Goal: Find specific page/section: Find specific page/section

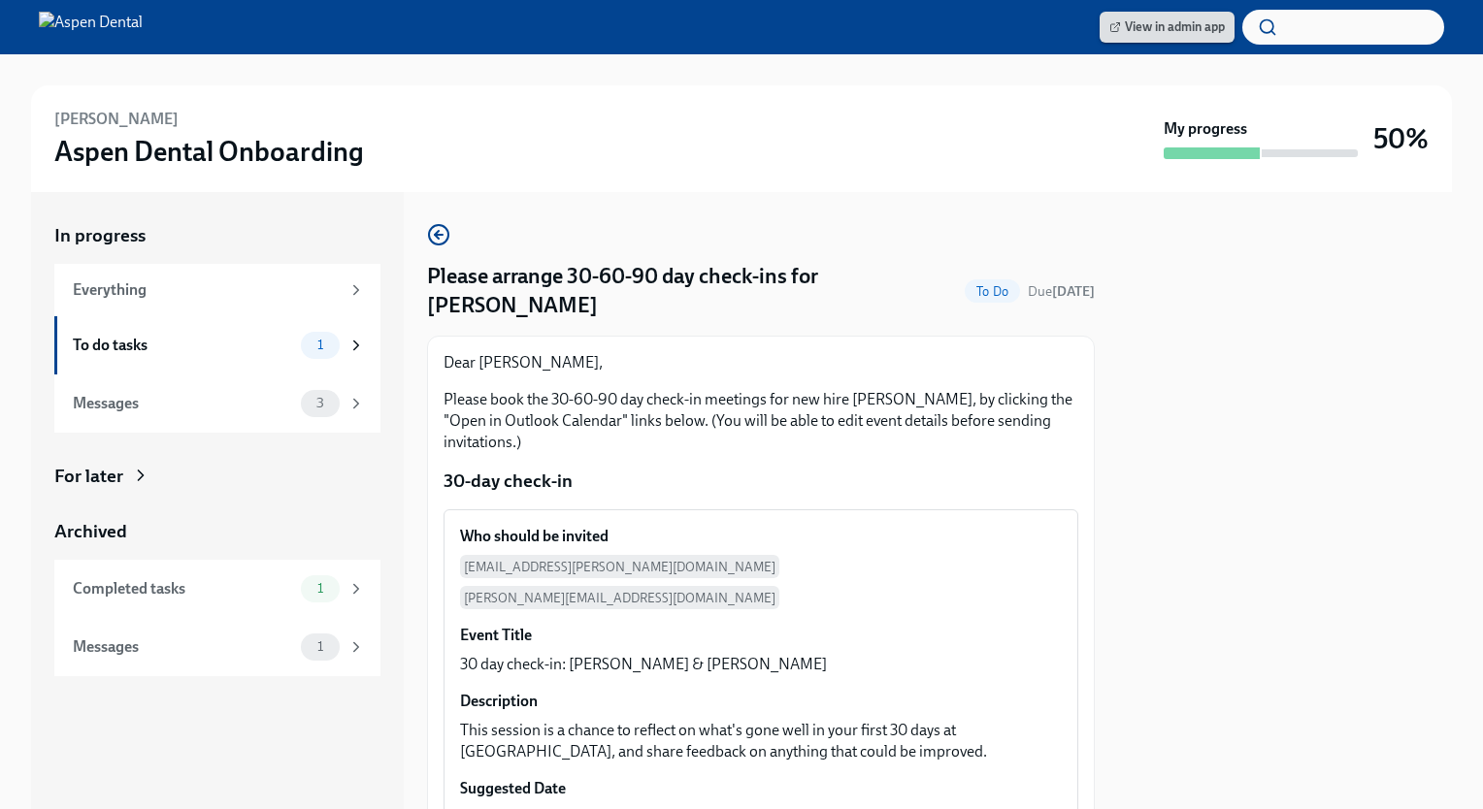
click at [1168, 22] on span "View in admin app" at bounding box center [1166, 26] width 115 height 19
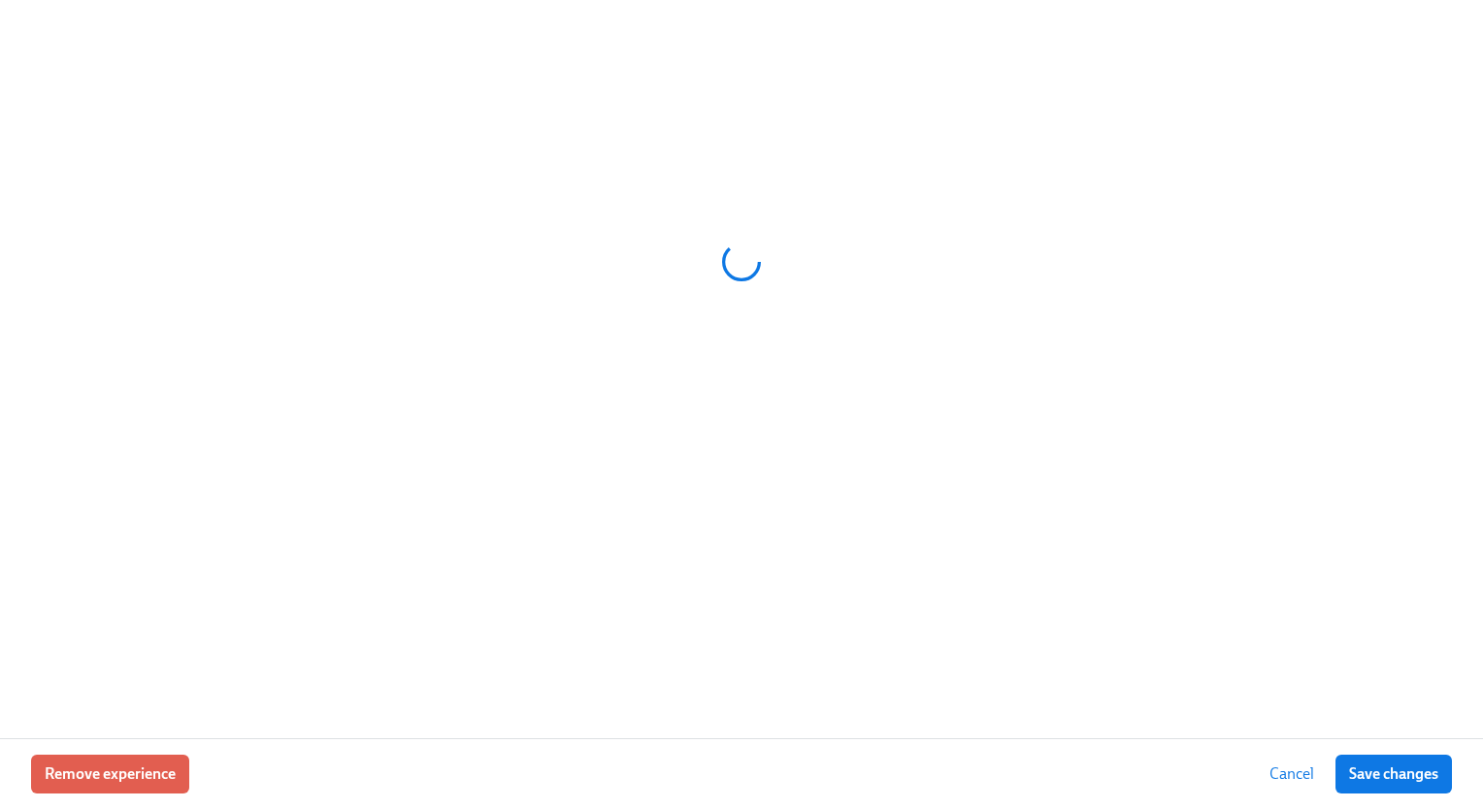
scroll to position [0, 17163]
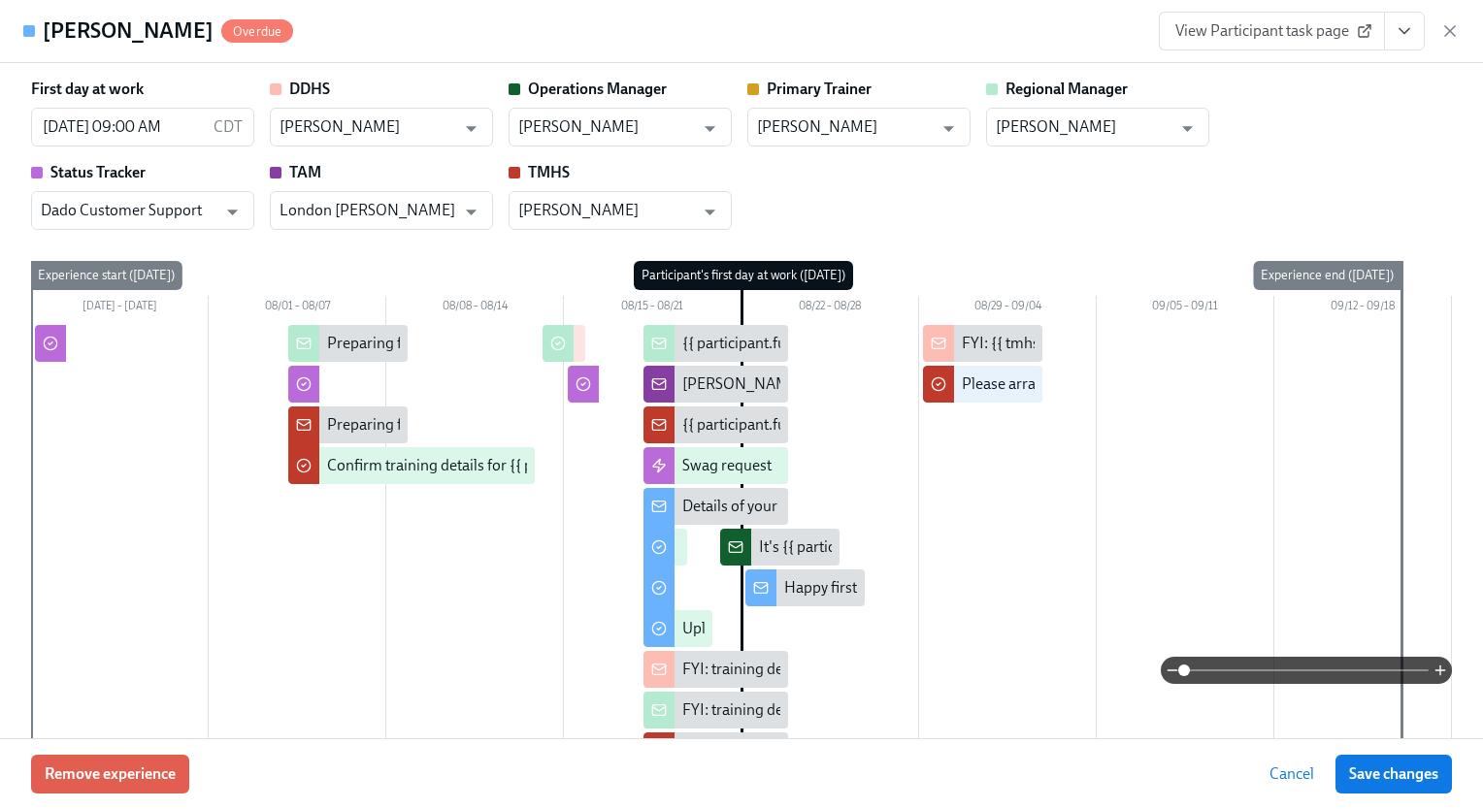
type input "[PERSON_NAME]"
type input "Dado Customer Support"
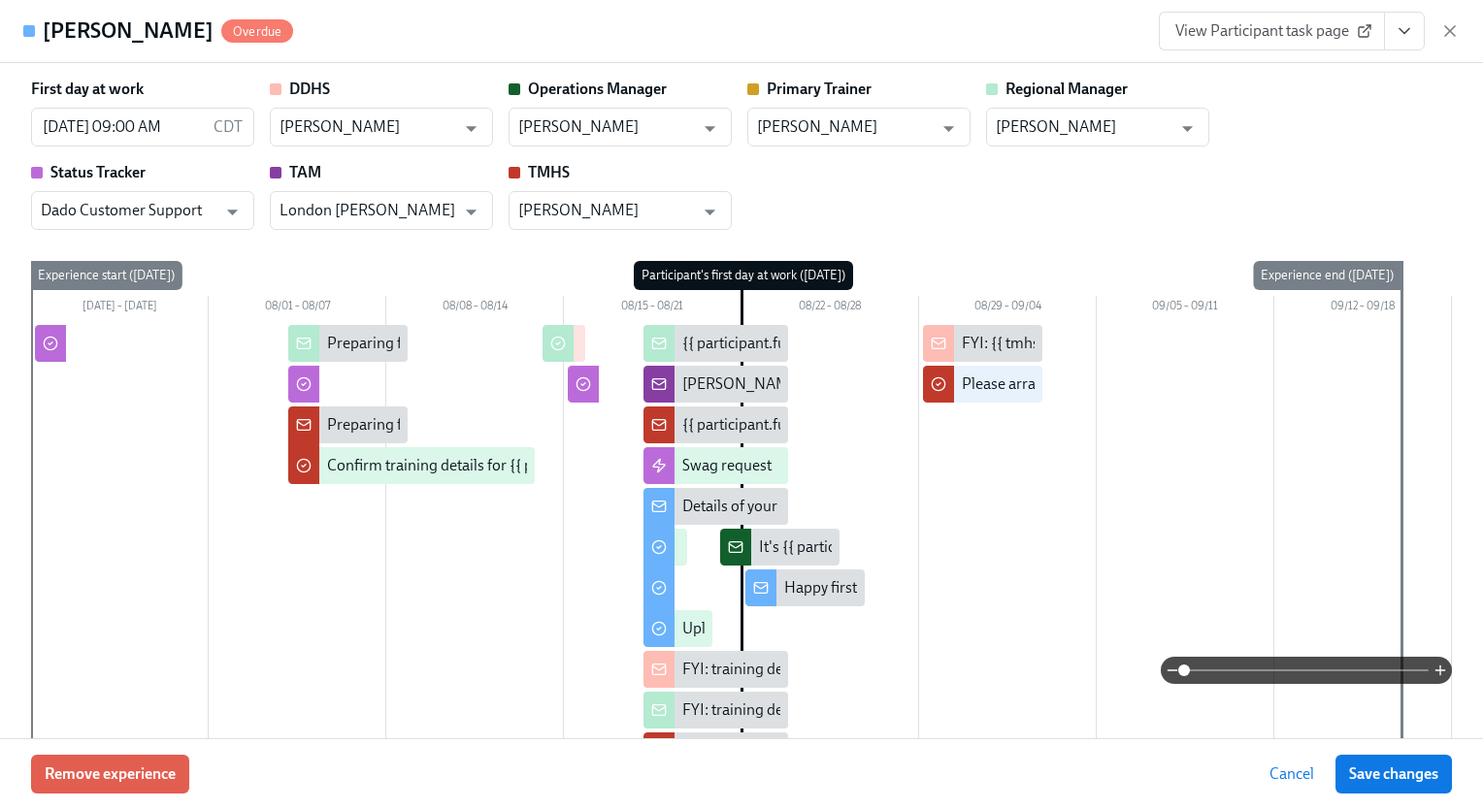
type input "London [PERSON_NAME]"
type input "[PERSON_NAME]"
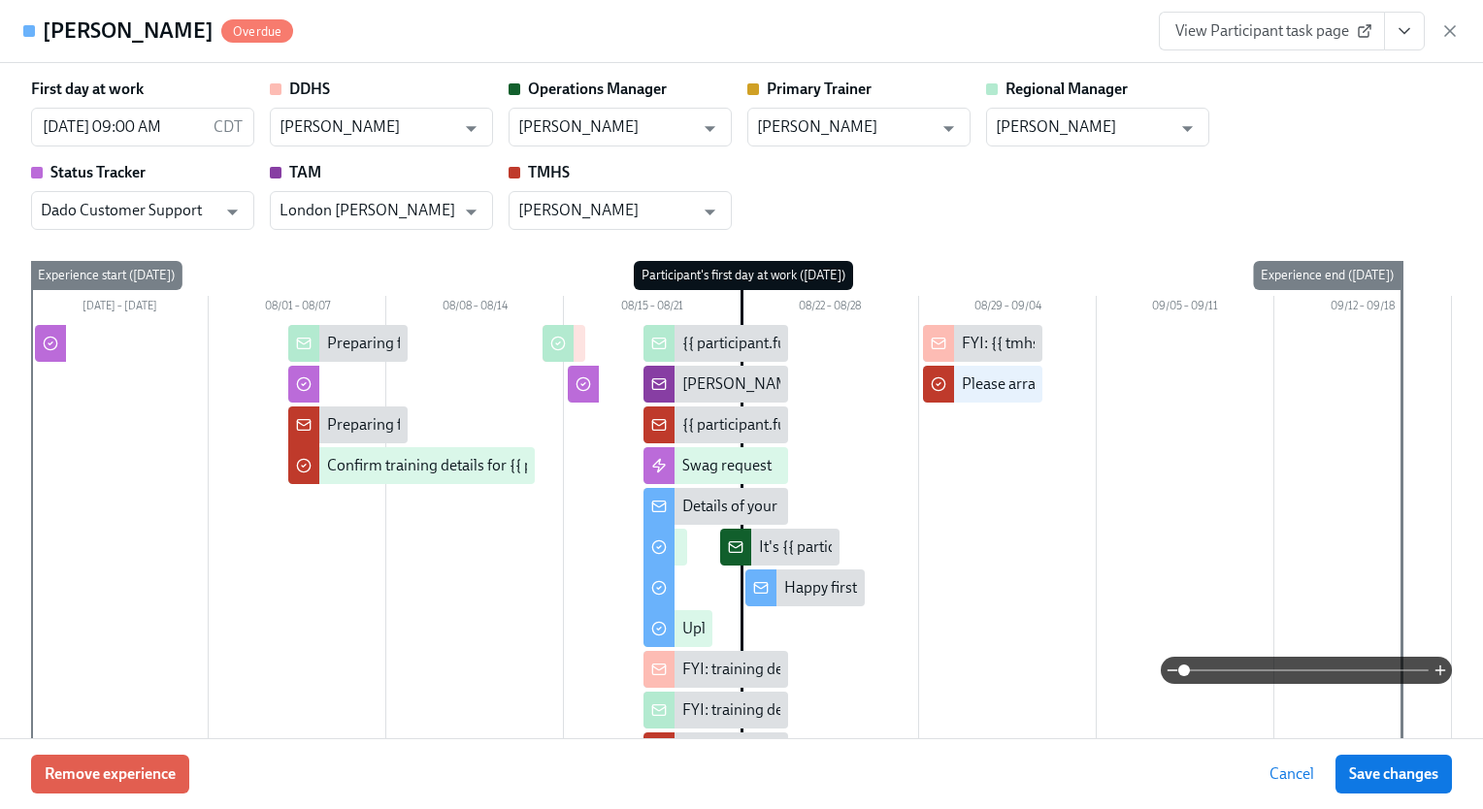
type input "[PERSON_NAME]"
type input "Dado Customer Support"
type input "London [PERSON_NAME]"
type input "[PERSON_NAME]"
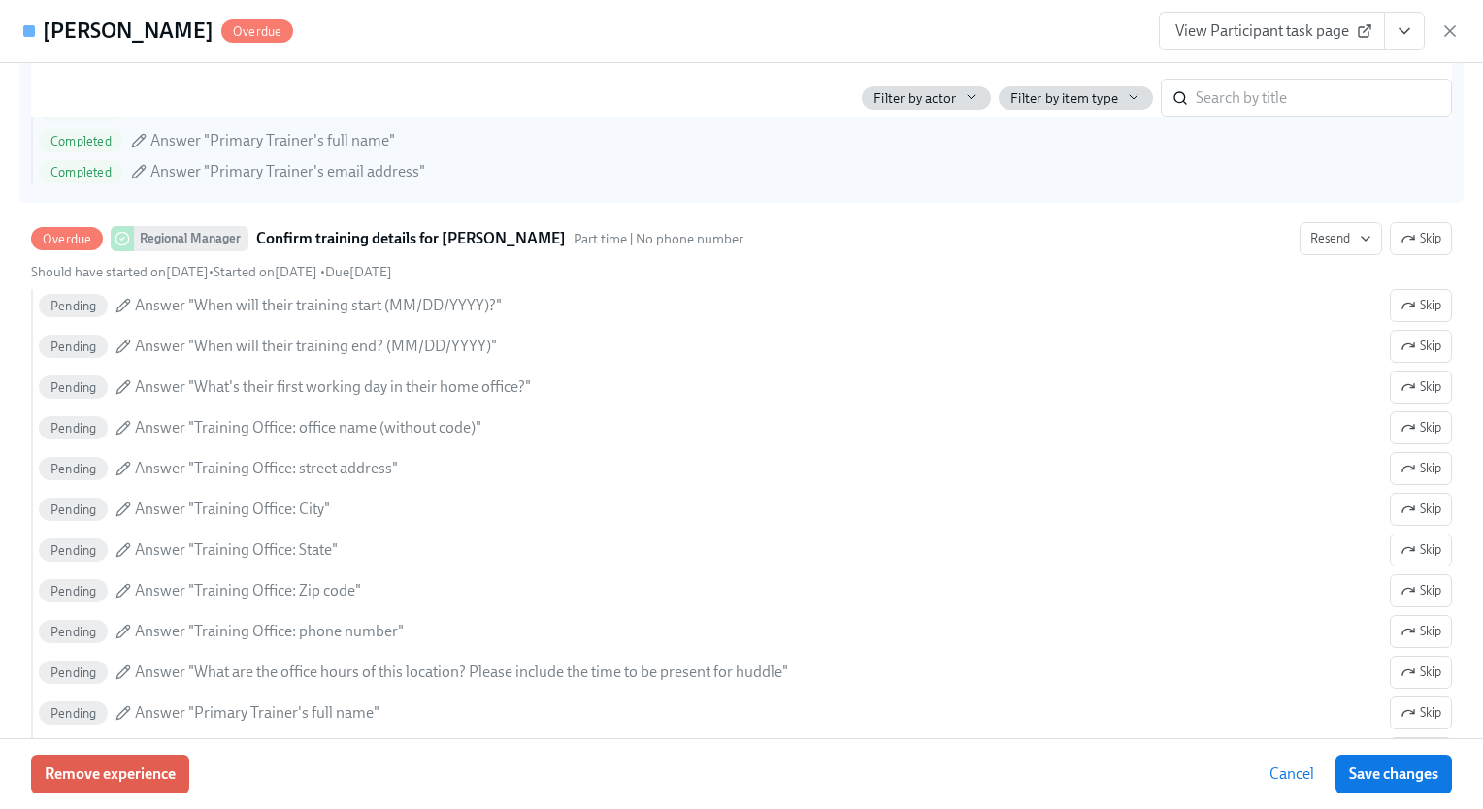
scroll to position [1766, 0]
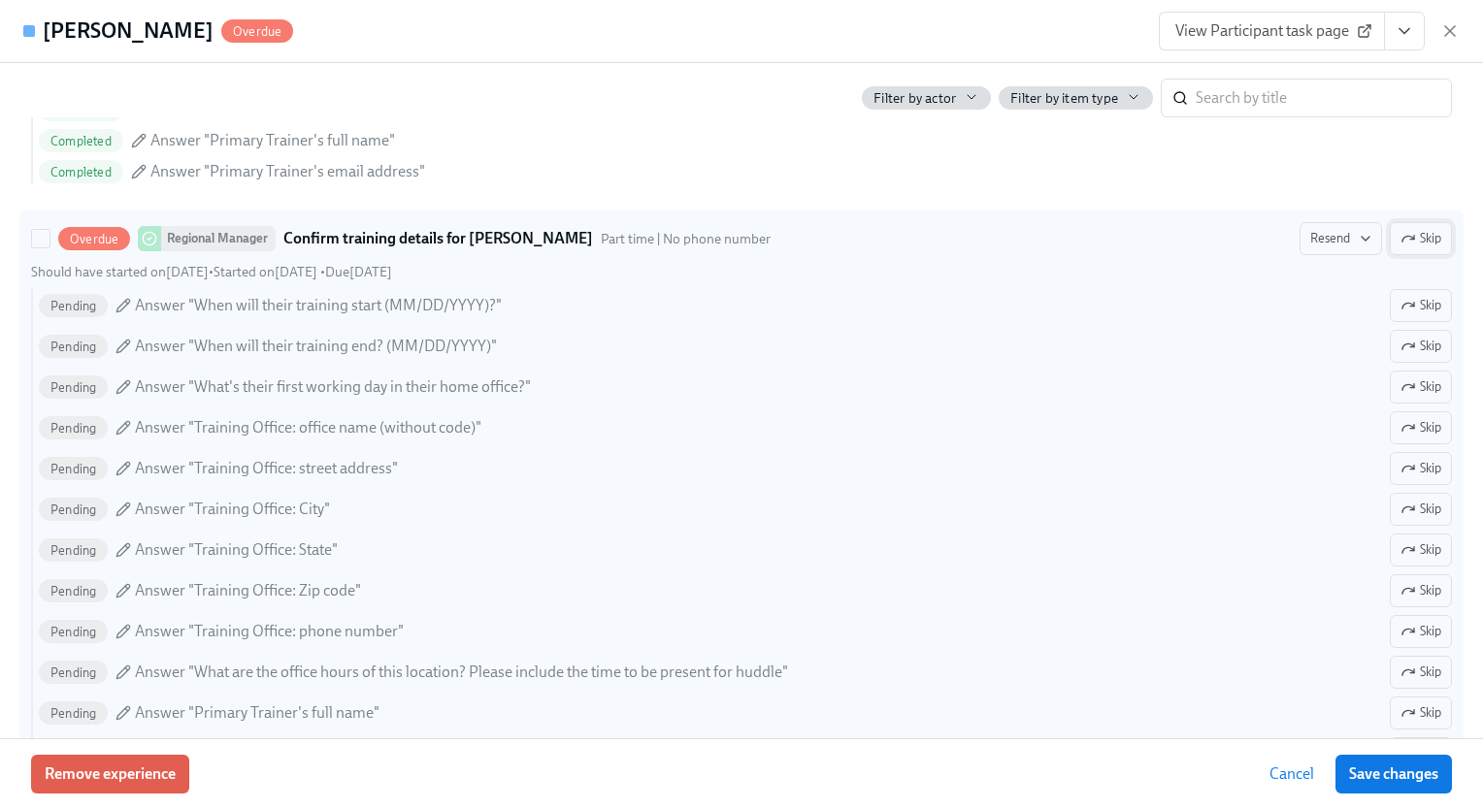
click at [1400, 242] on icon "button" at bounding box center [1408, 239] width 16 height 16
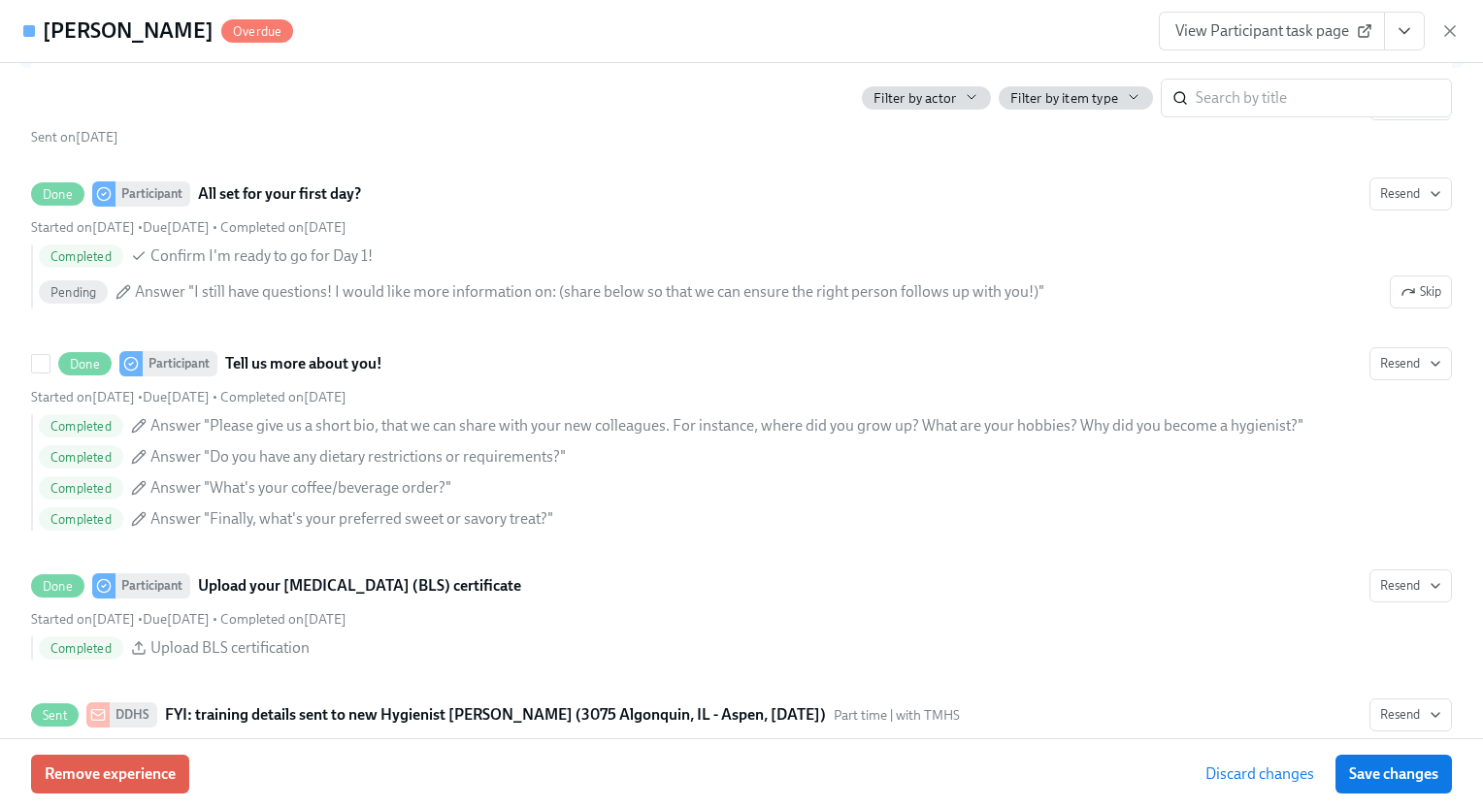
scroll to position [2651, 0]
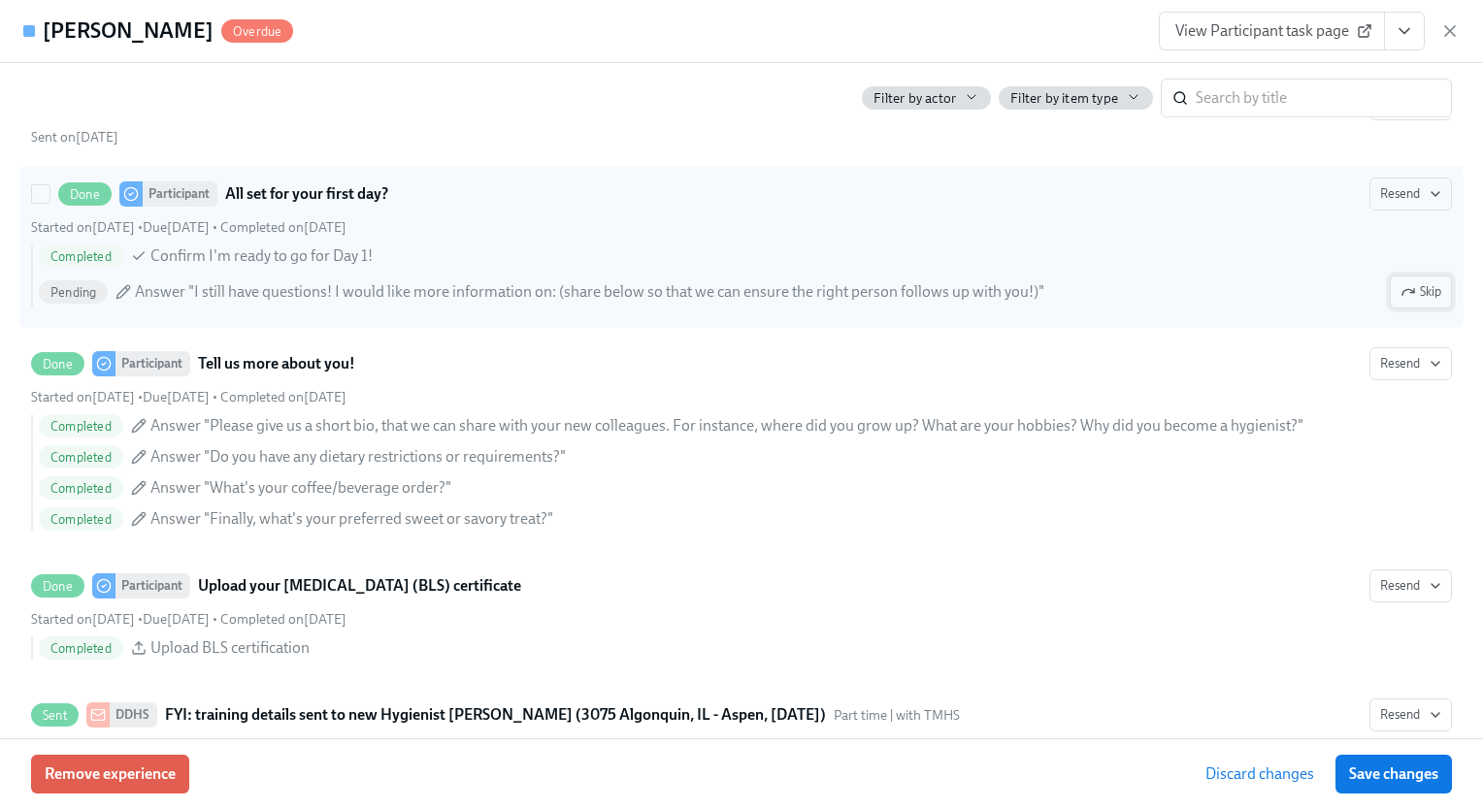
click at [1406, 287] on span "Skip" at bounding box center [1420, 291] width 41 height 19
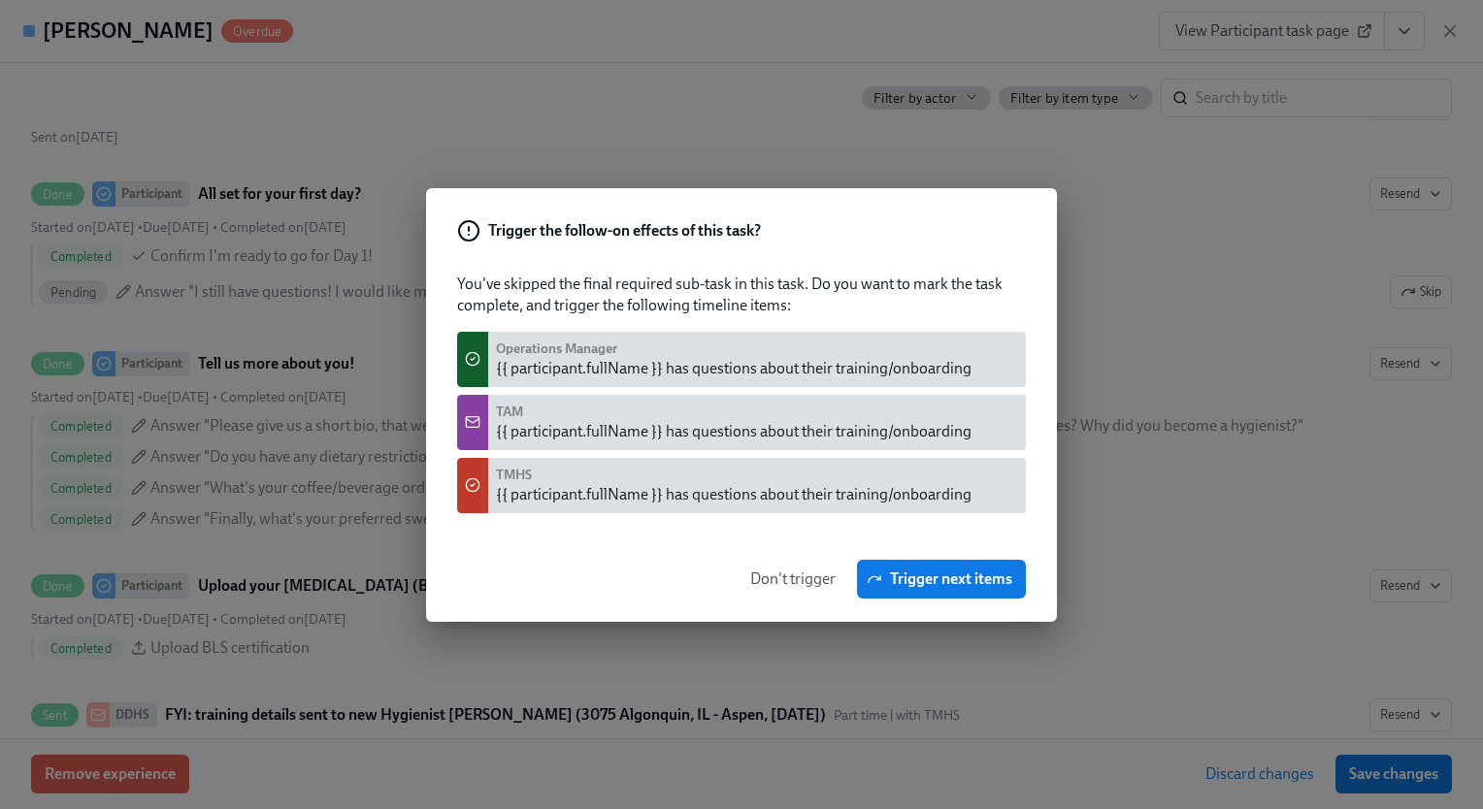
click at [822, 583] on span "Don't trigger" at bounding box center [792, 579] width 85 height 19
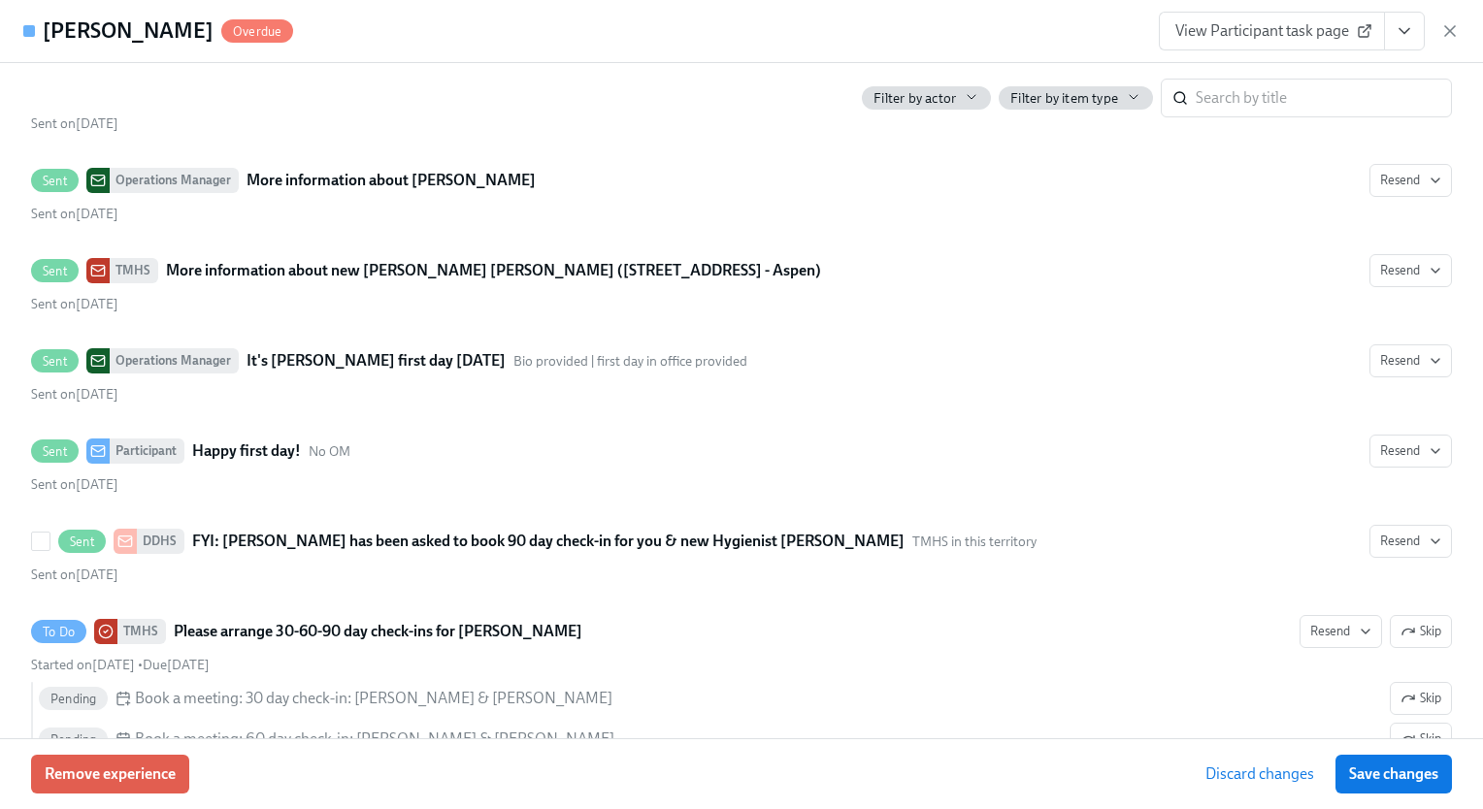
scroll to position [3807, 0]
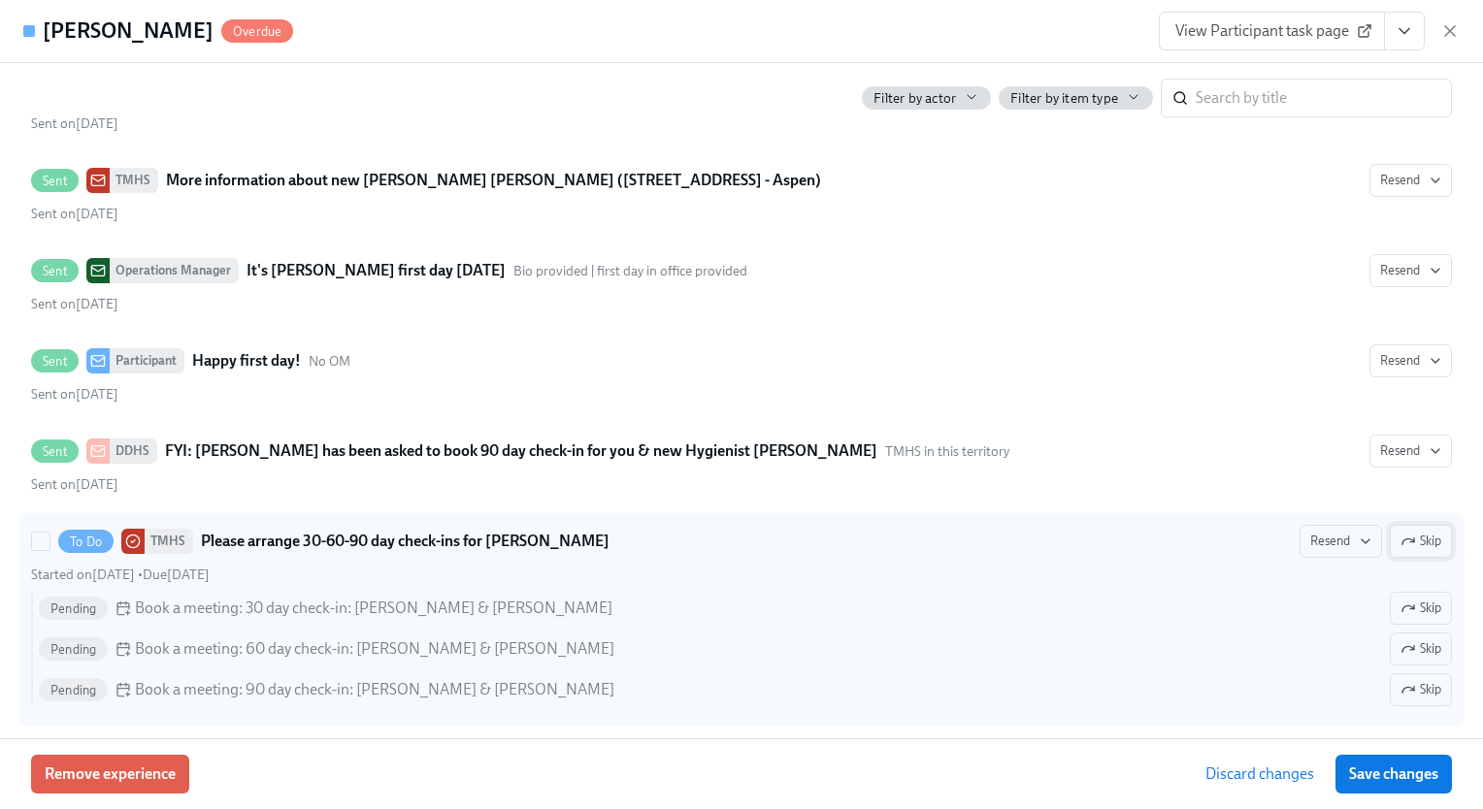
click at [1424, 532] on span "Skip" at bounding box center [1420, 541] width 41 height 19
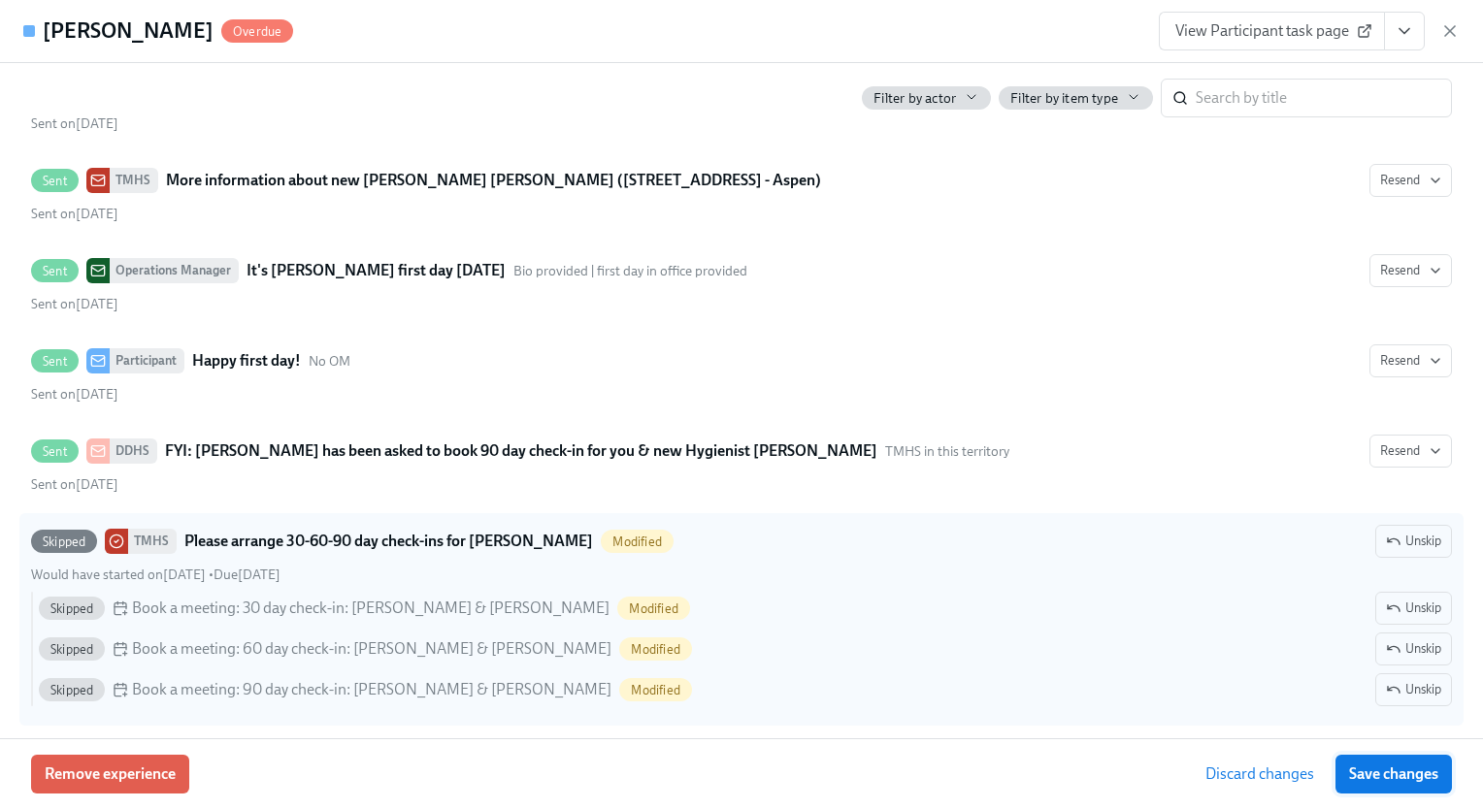
click at [1394, 774] on span "Save changes" at bounding box center [1393, 774] width 89 height 19
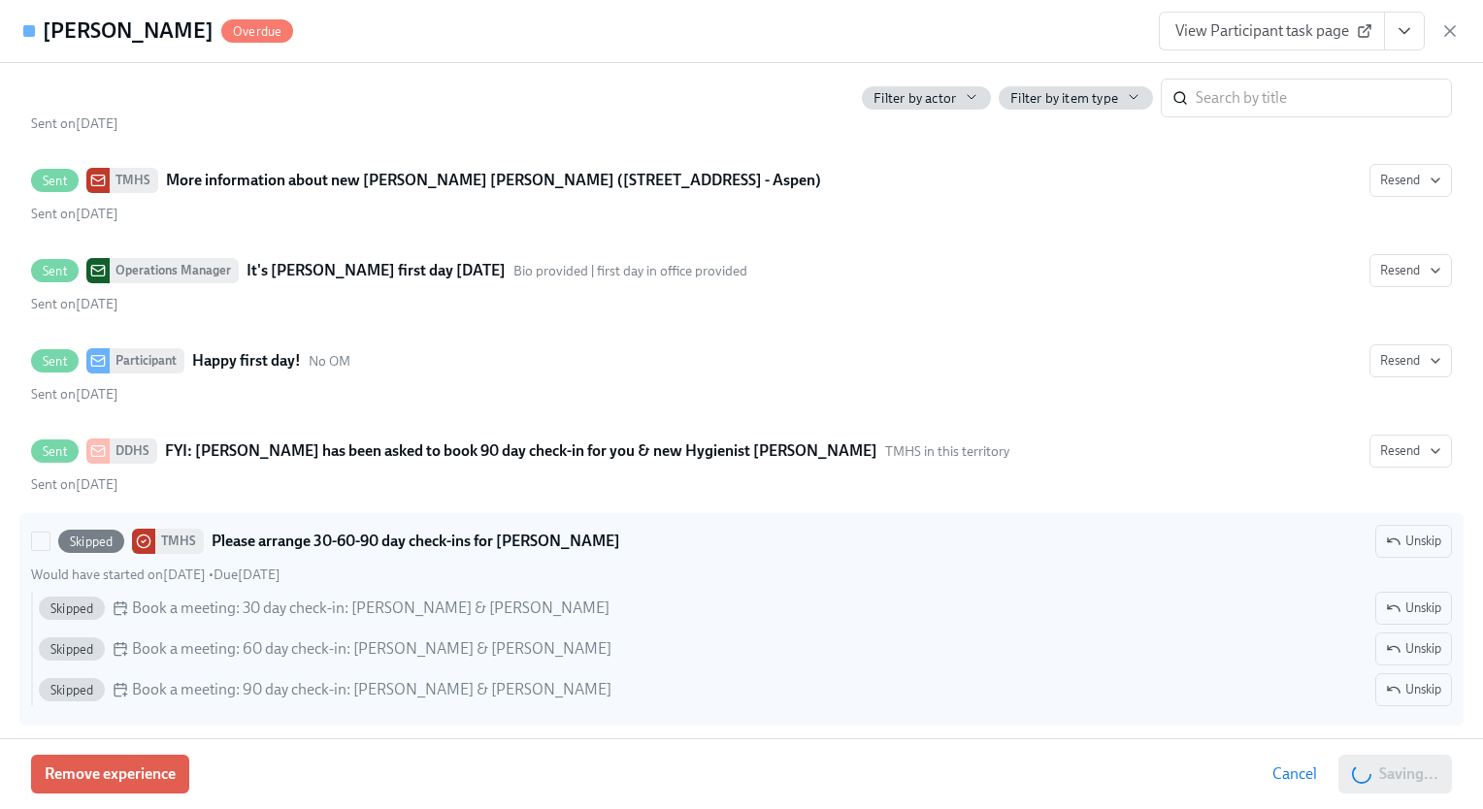
scroll to position [0, 30773]
